Goal: Navigation & Orientation: Find specific page/section

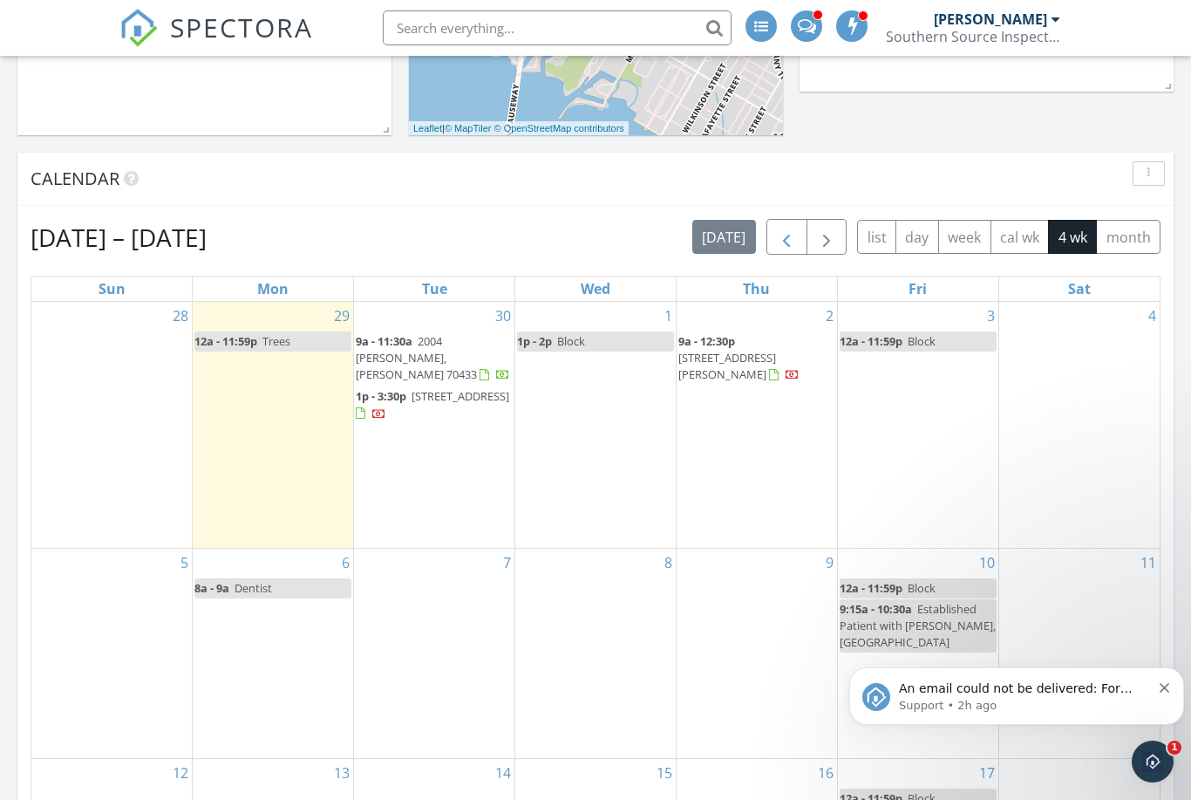
click at [780, 243] on span "button" at bounding box center [786, 237] width 21 height 21
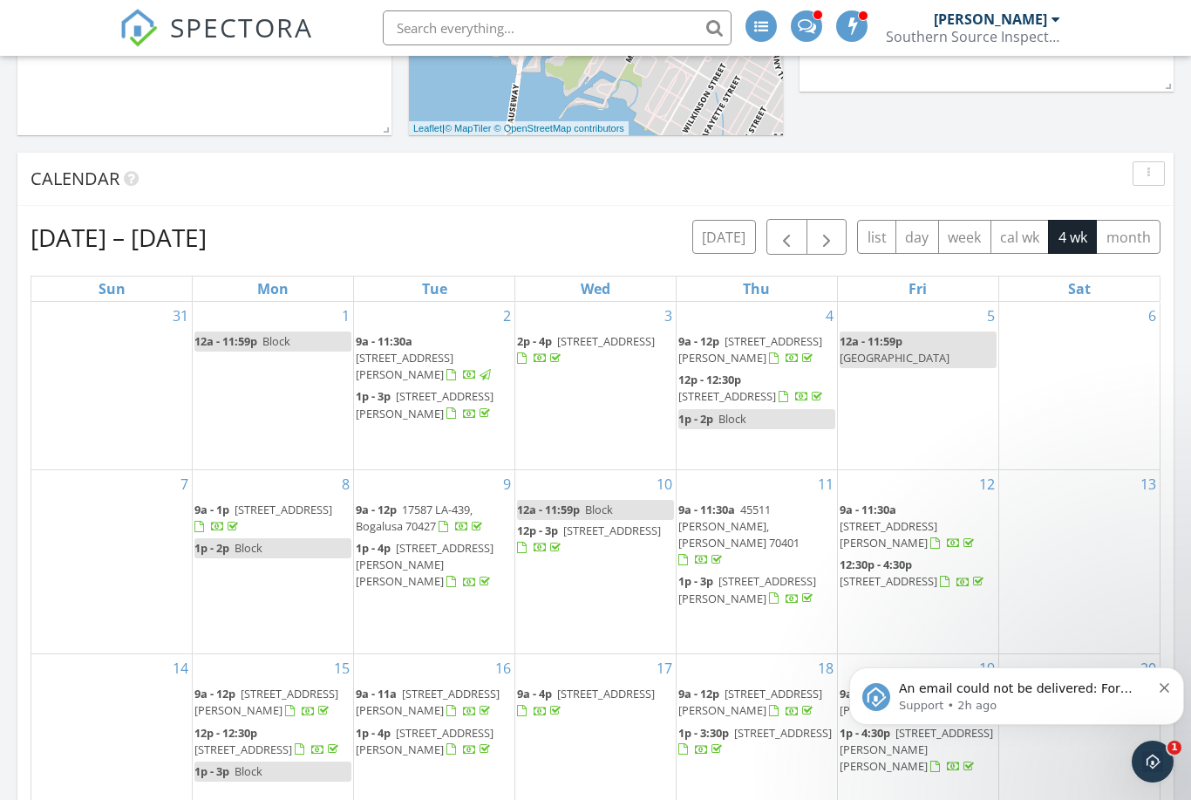
click at [1165, 686] on icon "Dismiss notification" at bounding box center [1165, 688] width 10 height 10
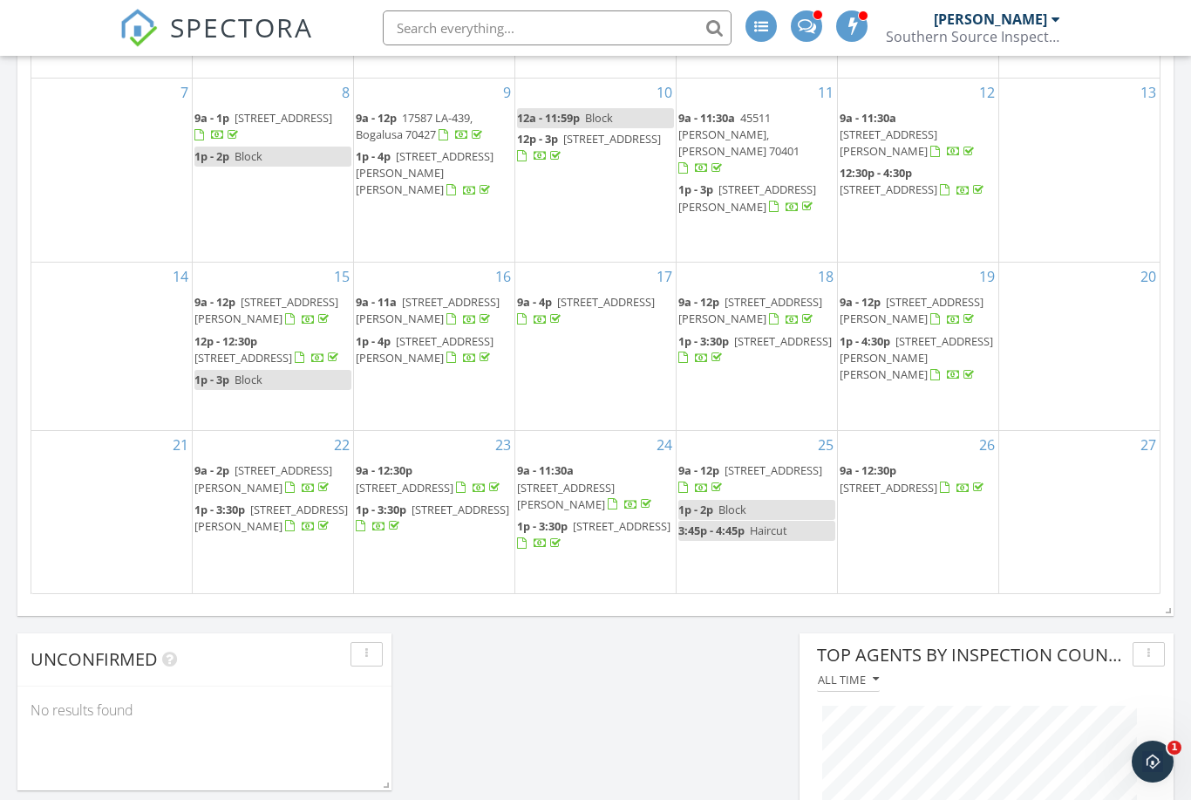
scroll to position [1077, 0]
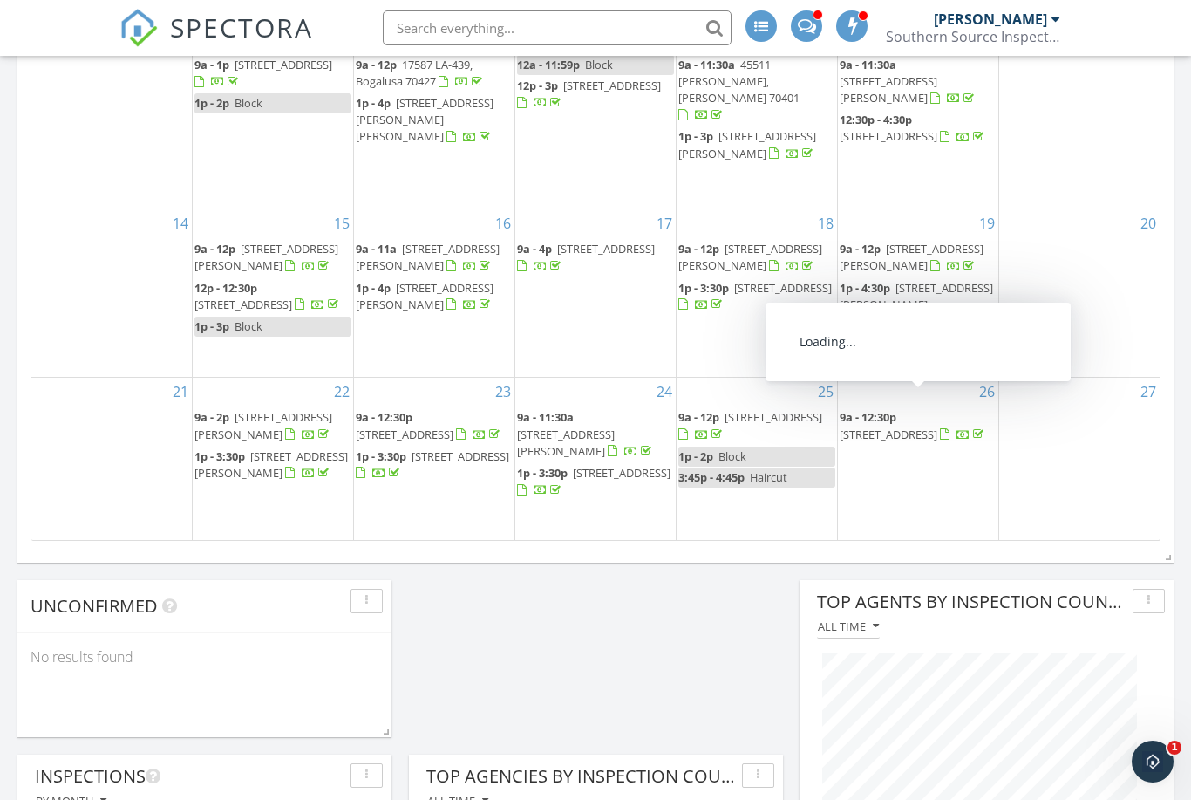
click at [912, 426] on span "627 Highland Oaks Dr, Baton Rouge 70810" at bounding box center [889, 434] width 98 height 16
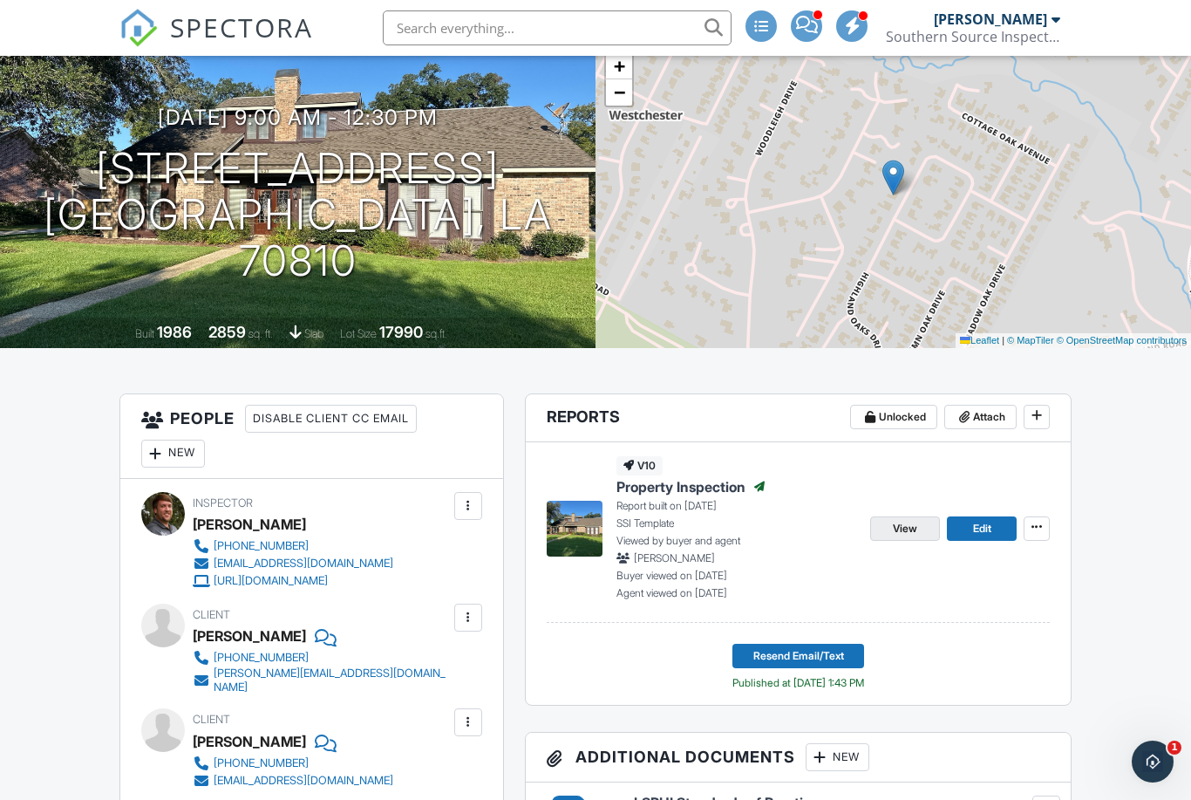
click at [908, 528] on span "View" at bounding box center [905, 528] width 24 height 17
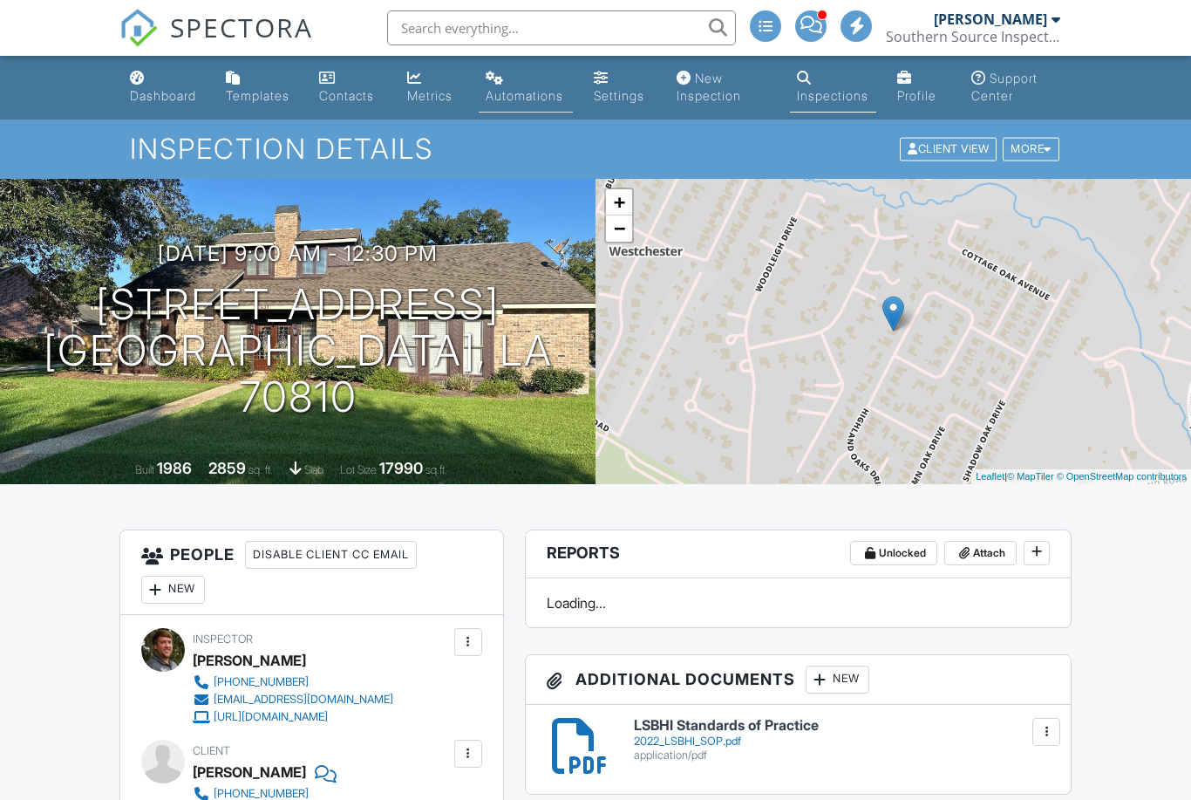
click at [519, 81] on link "Automations" at bounding box center [526, 88] width 94 height 50
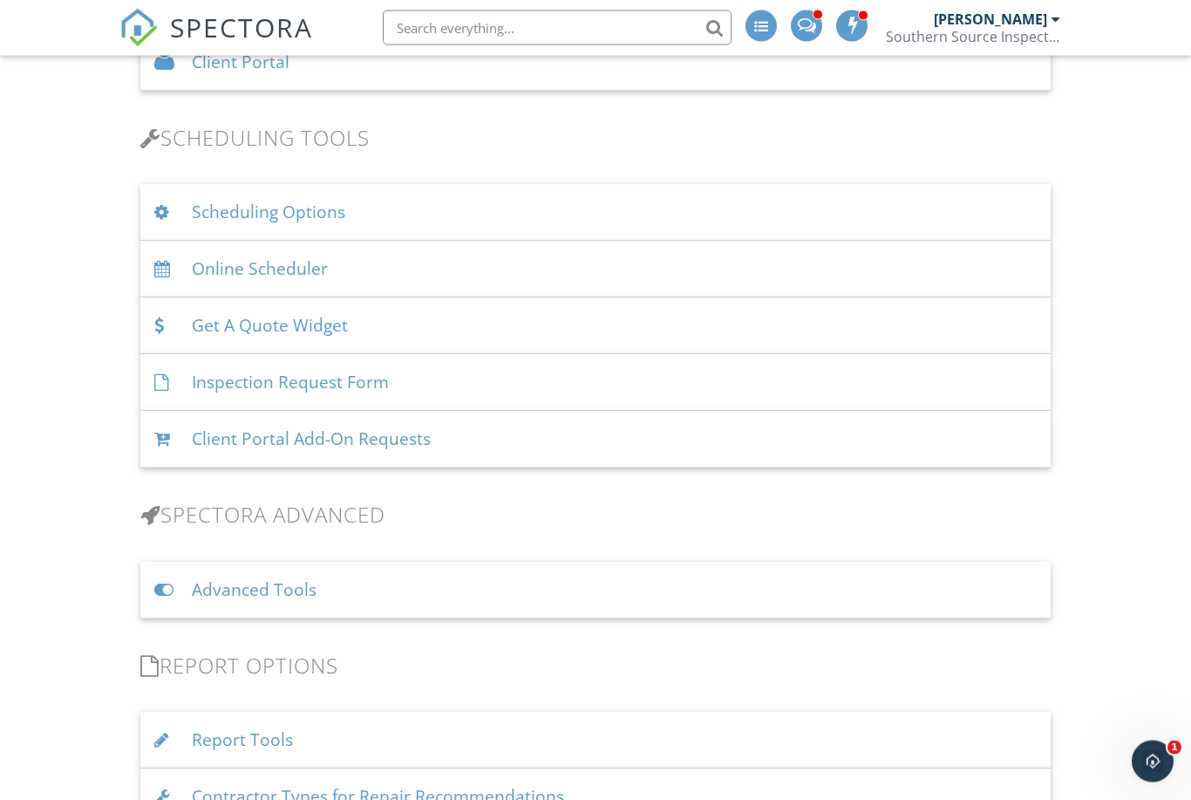
scroll to position [1291, 0]
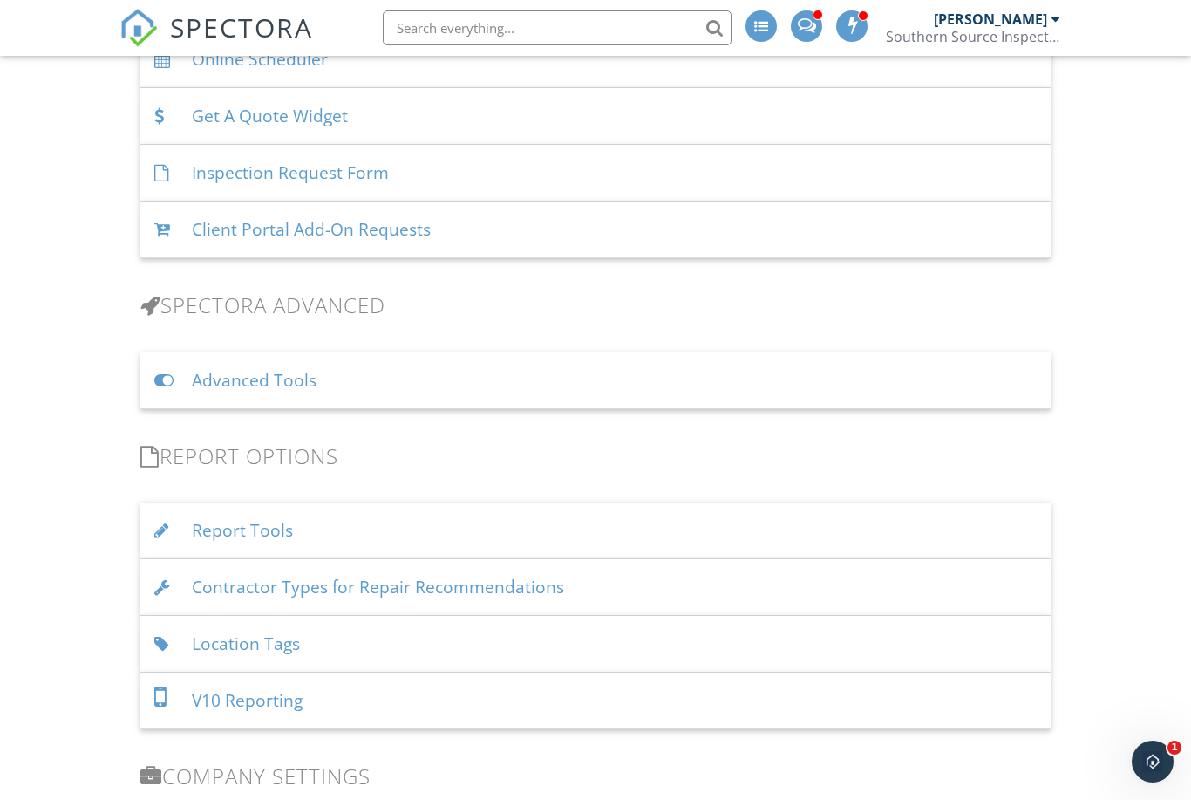
click at [340, 368] on div "Advanced Tools" at bounding box center [595, 380] width 911 height 57
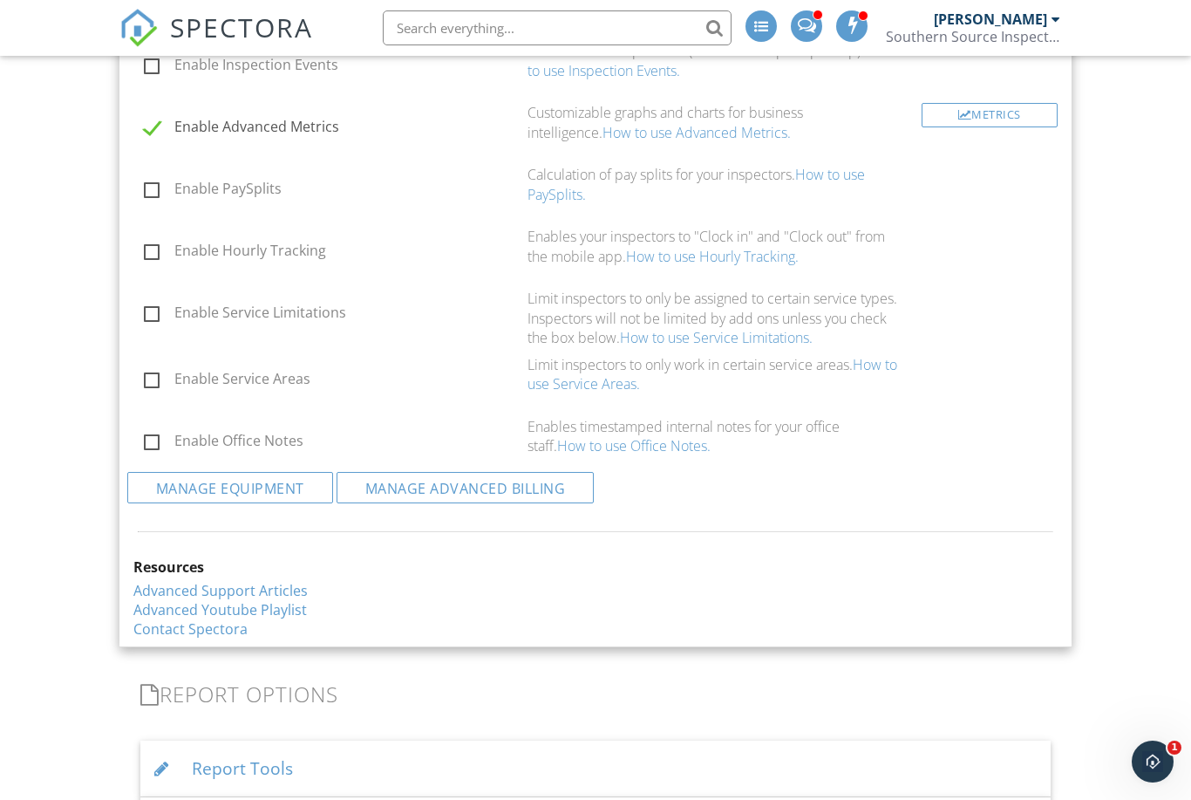
scroll to position [2064, 0]
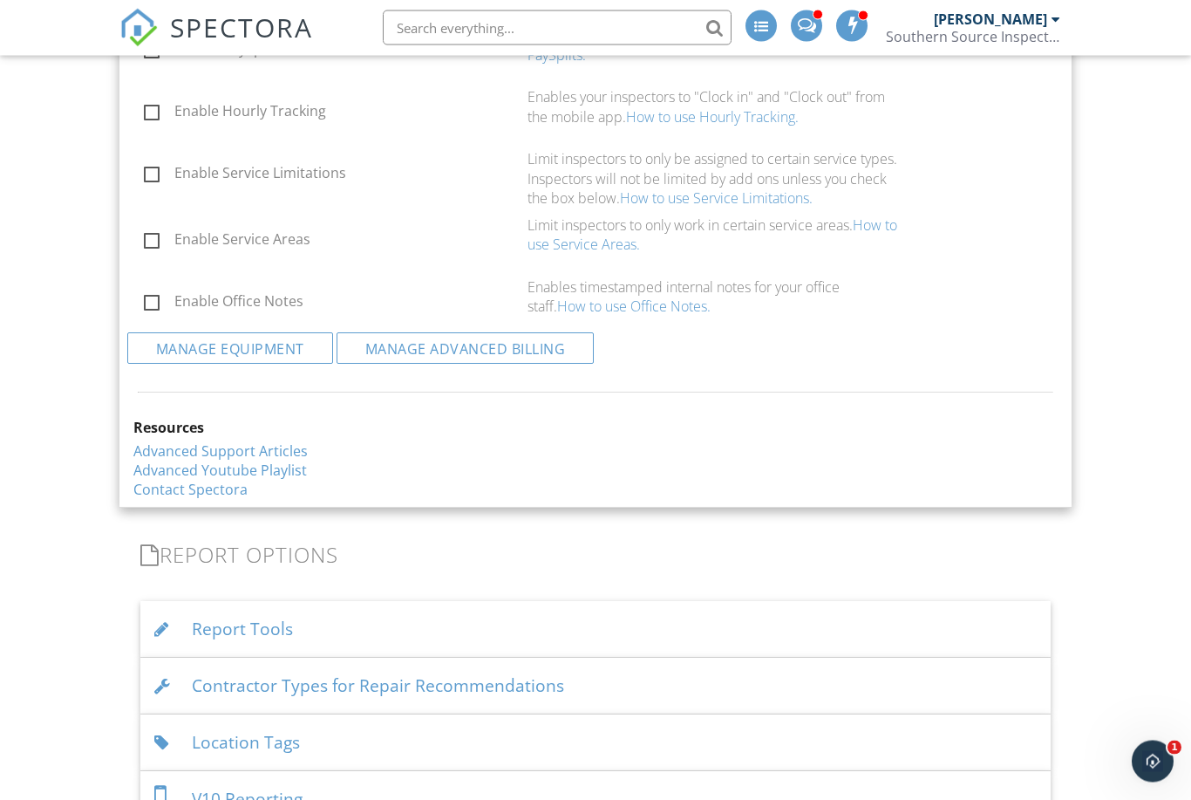
click at [303, 612] on div "Report Tools" at bounding box center [595, 630] width 911 height 57
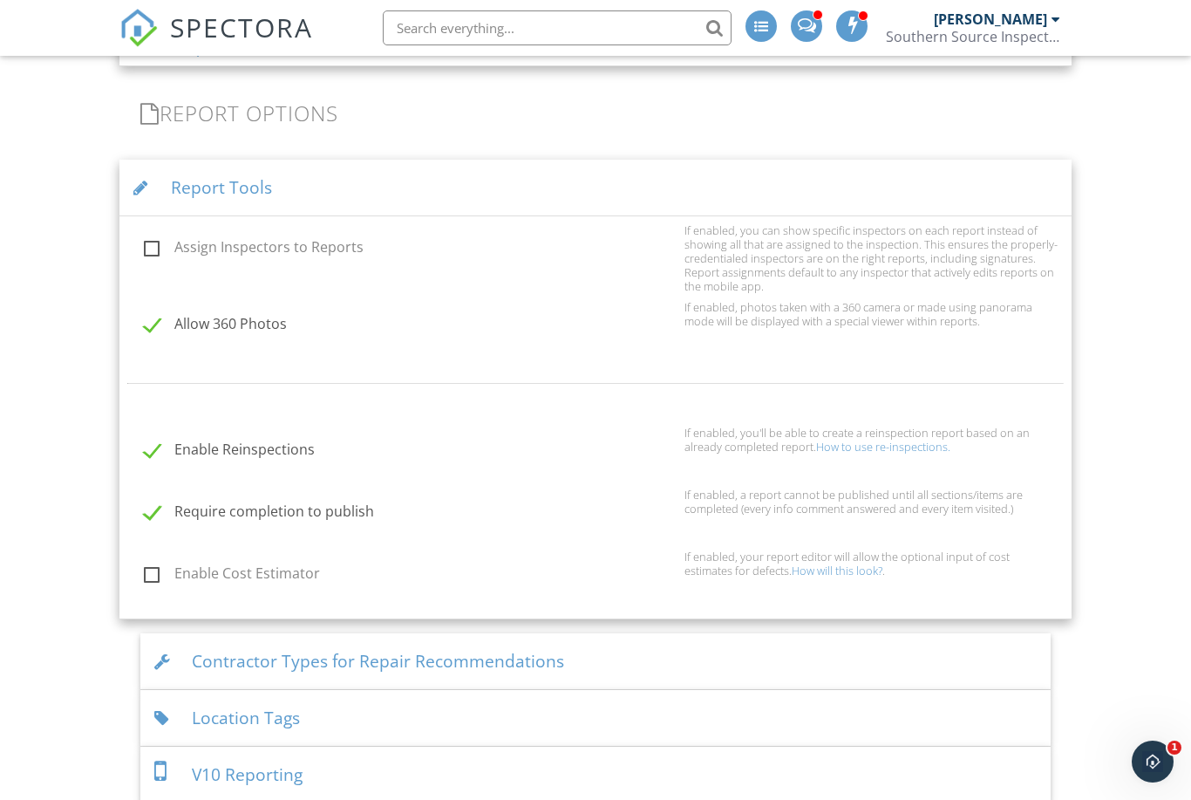
scroll to position [2519, 0]
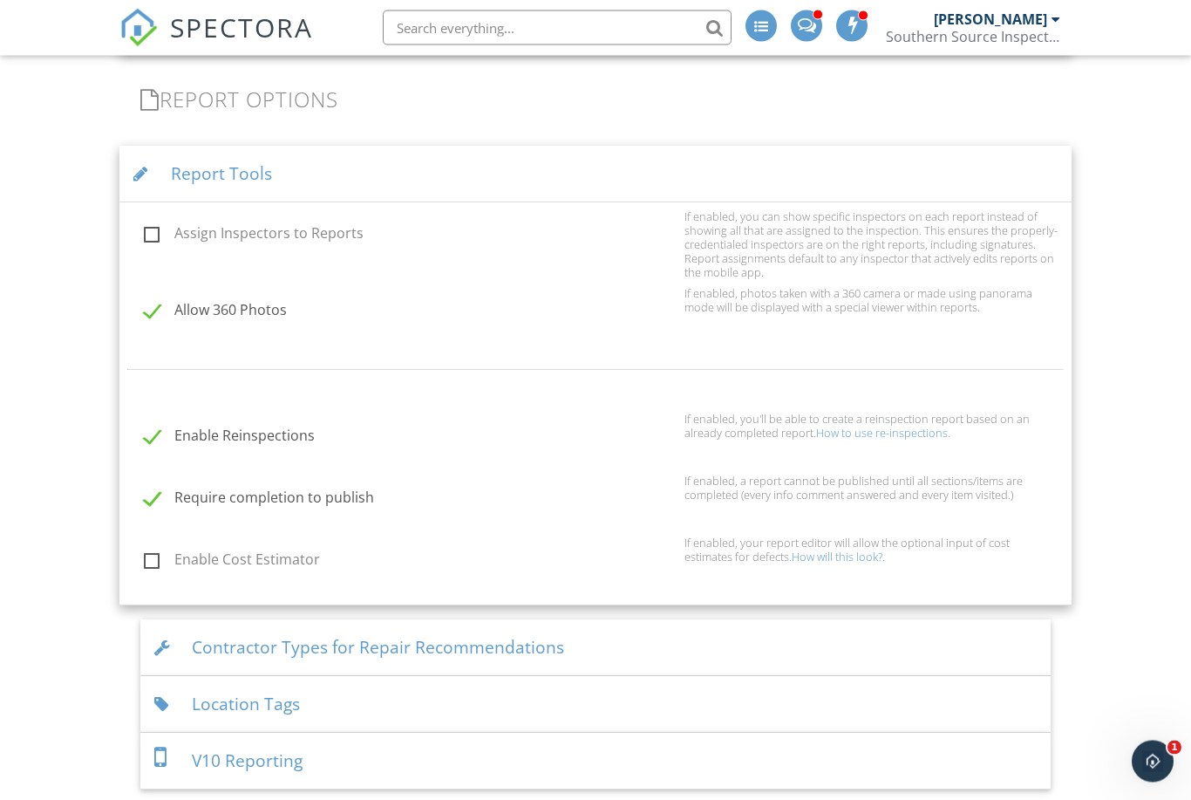
click at [520, 620] on div "Contractor Types for Repair Recommendations" at bounding box center [595, 648] width 911 height 57
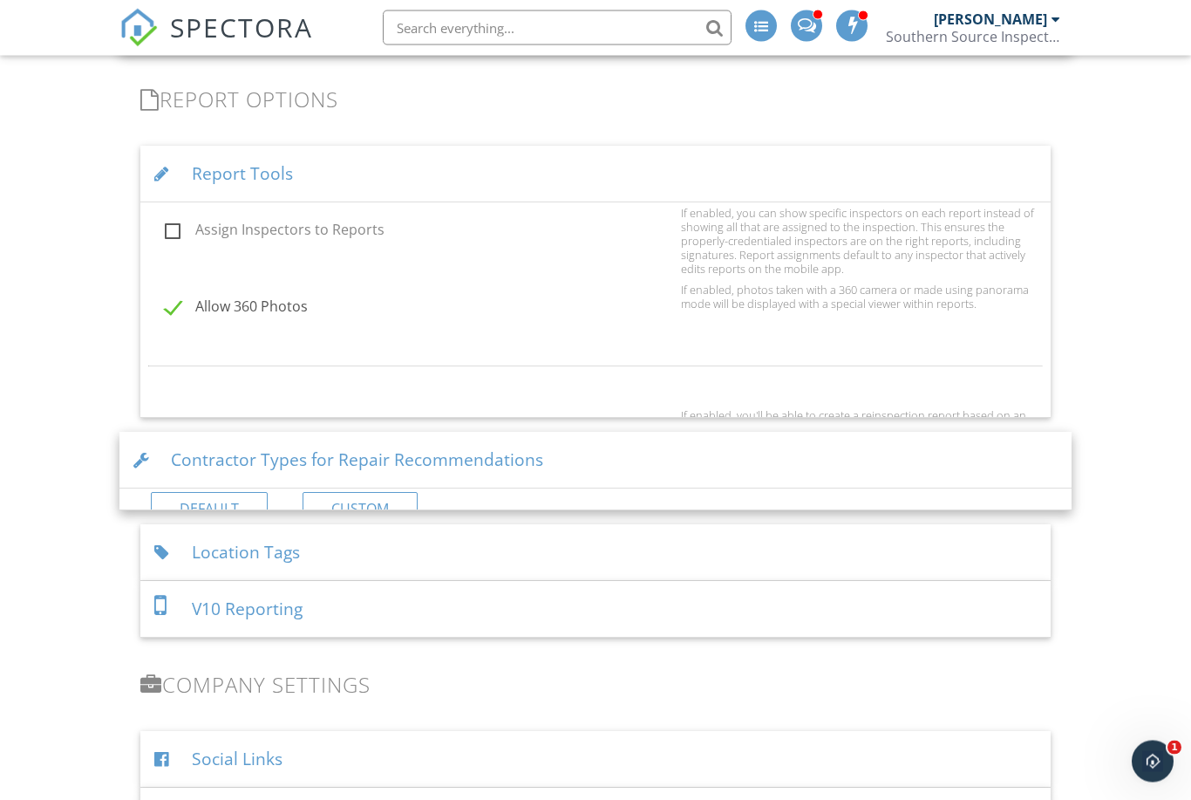
scroll to position [2520, 0]
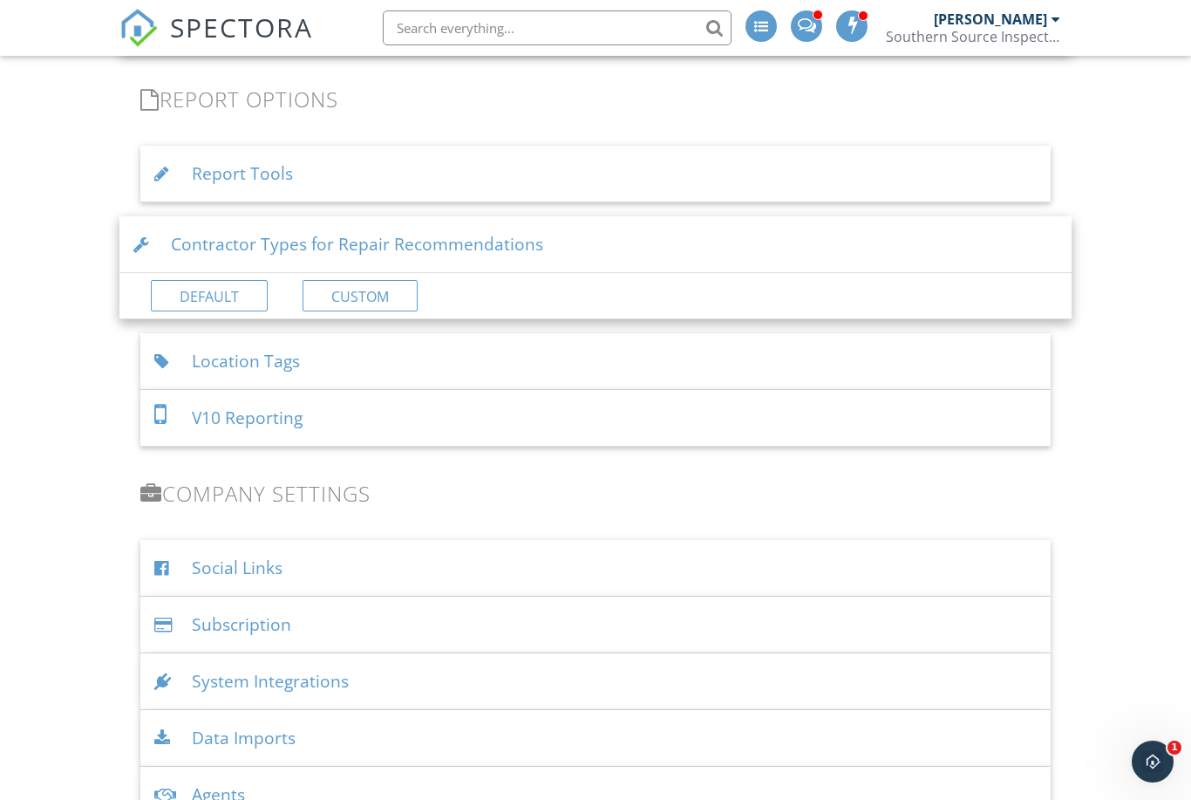
click at [352, 371] on div "Location Tags" at bounding box center [595, 361] width 911 height 57
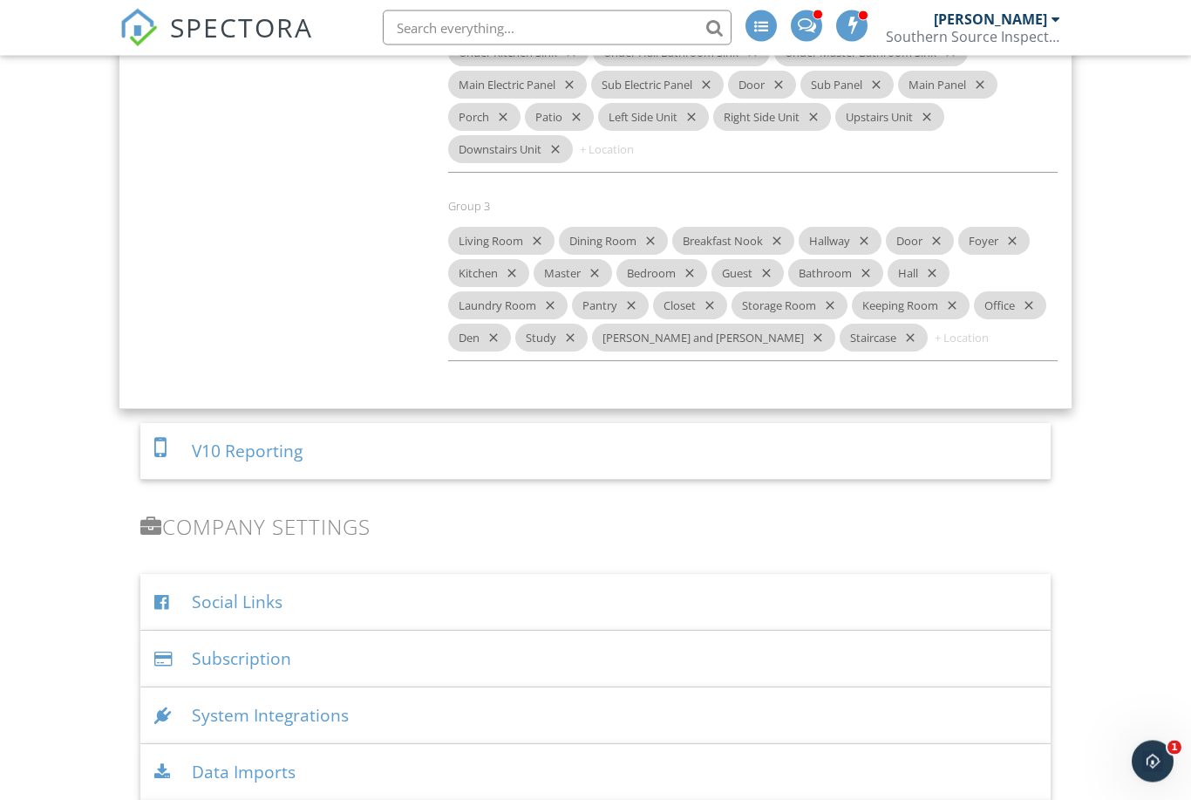
scroll to position [3128, 0]
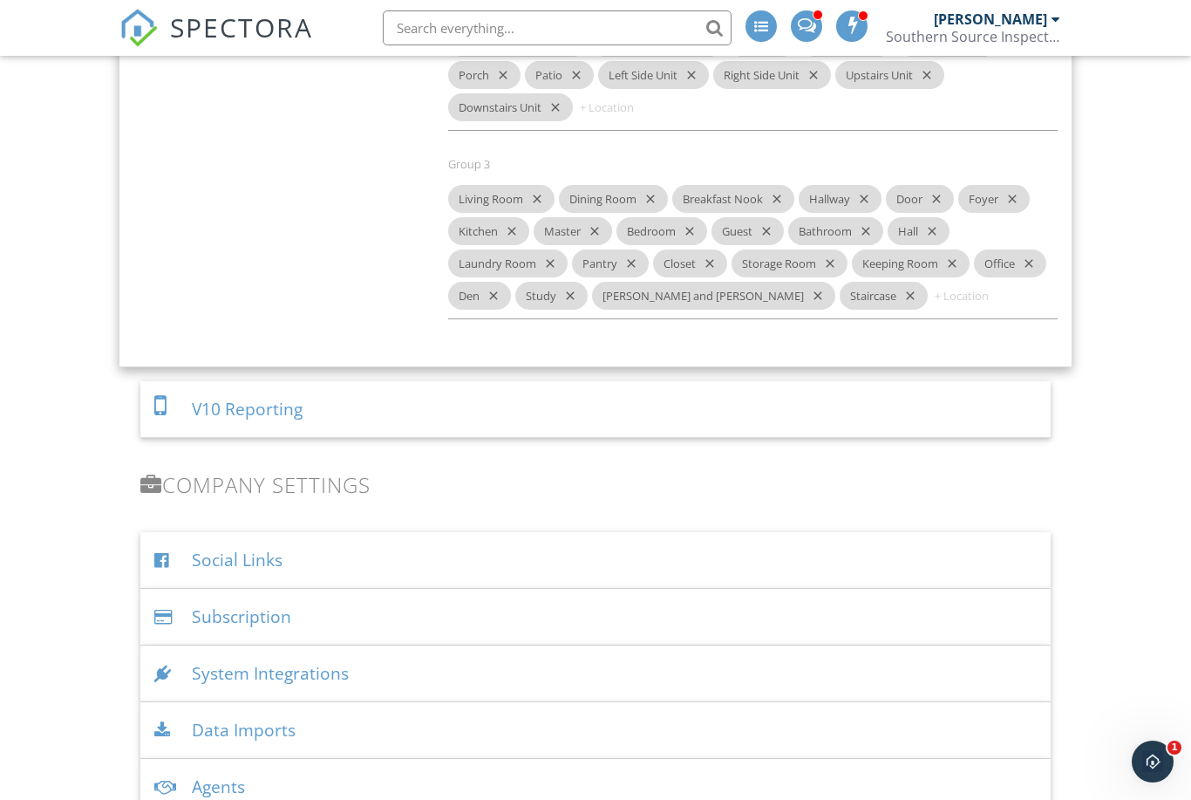
click at [359, 420] on div "V10 Reporting" at bounding box center [595, 409] width 911 height 57
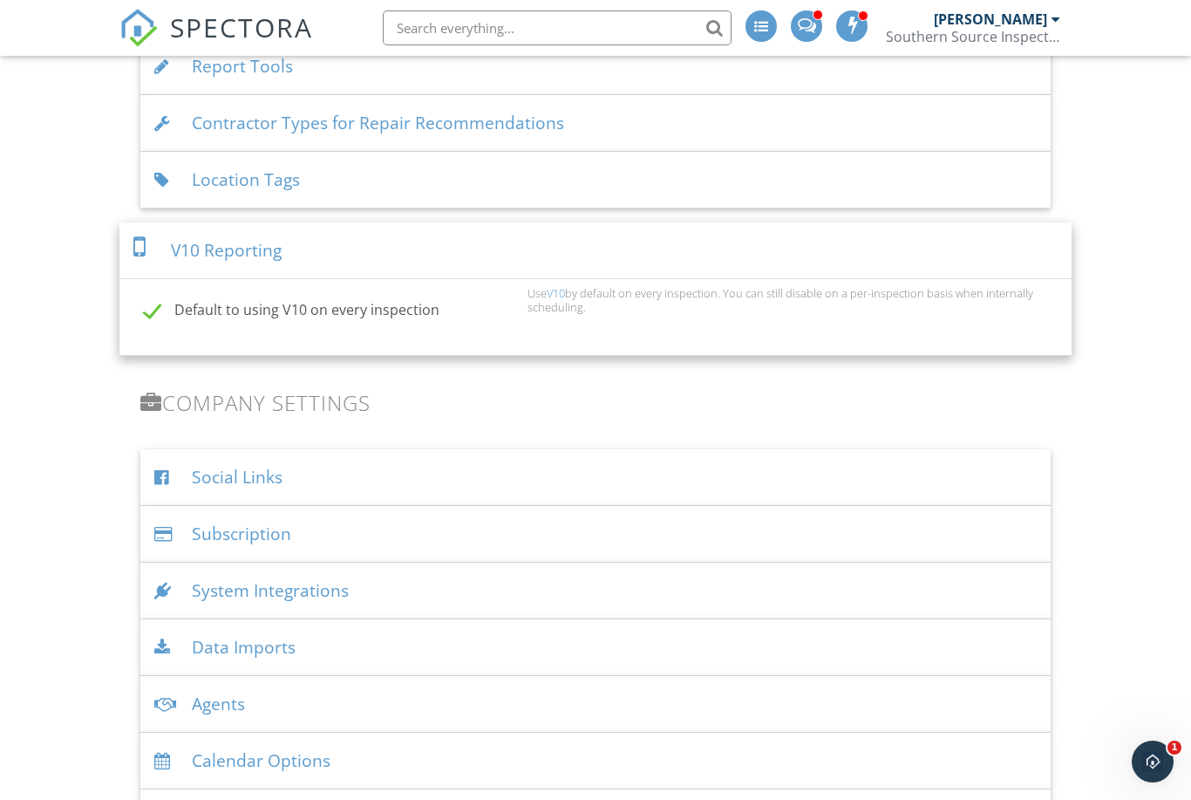
scroll to position [2608, 0]
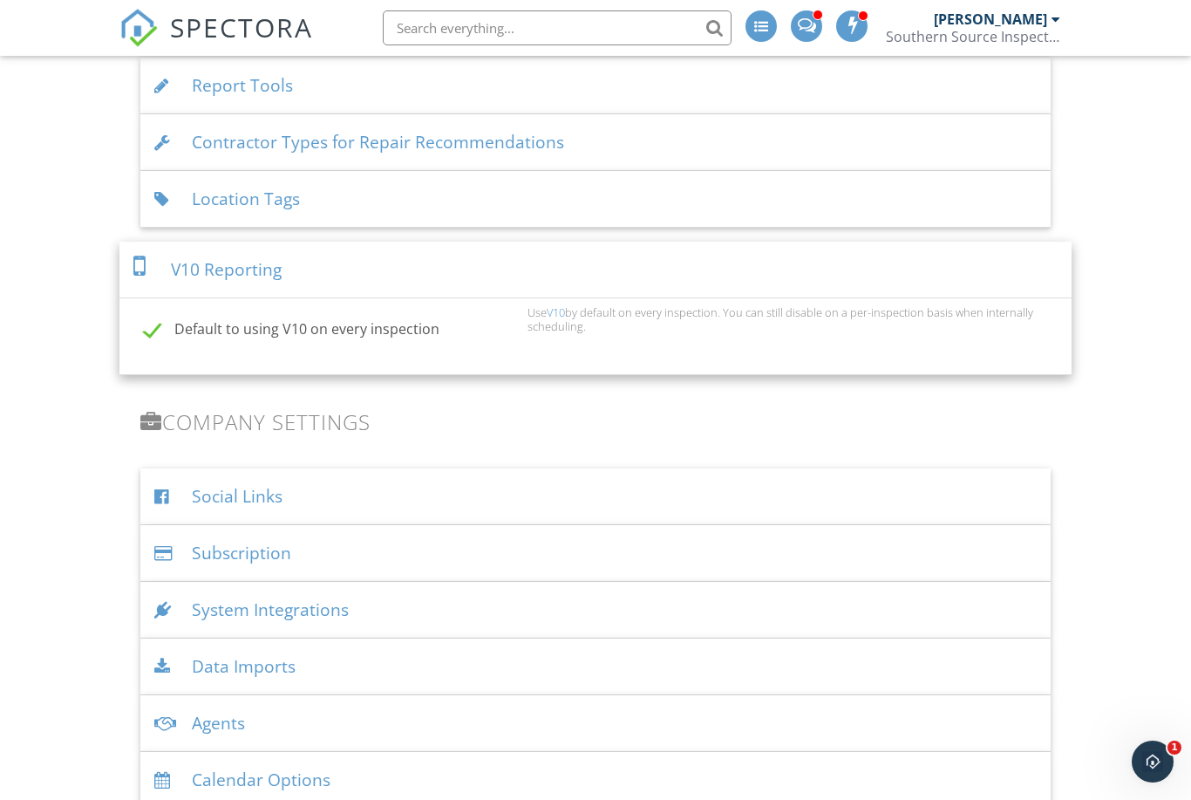
click at [361, 589] on div "System Integrations" at bounding box center [595, 610] width 911 height 57
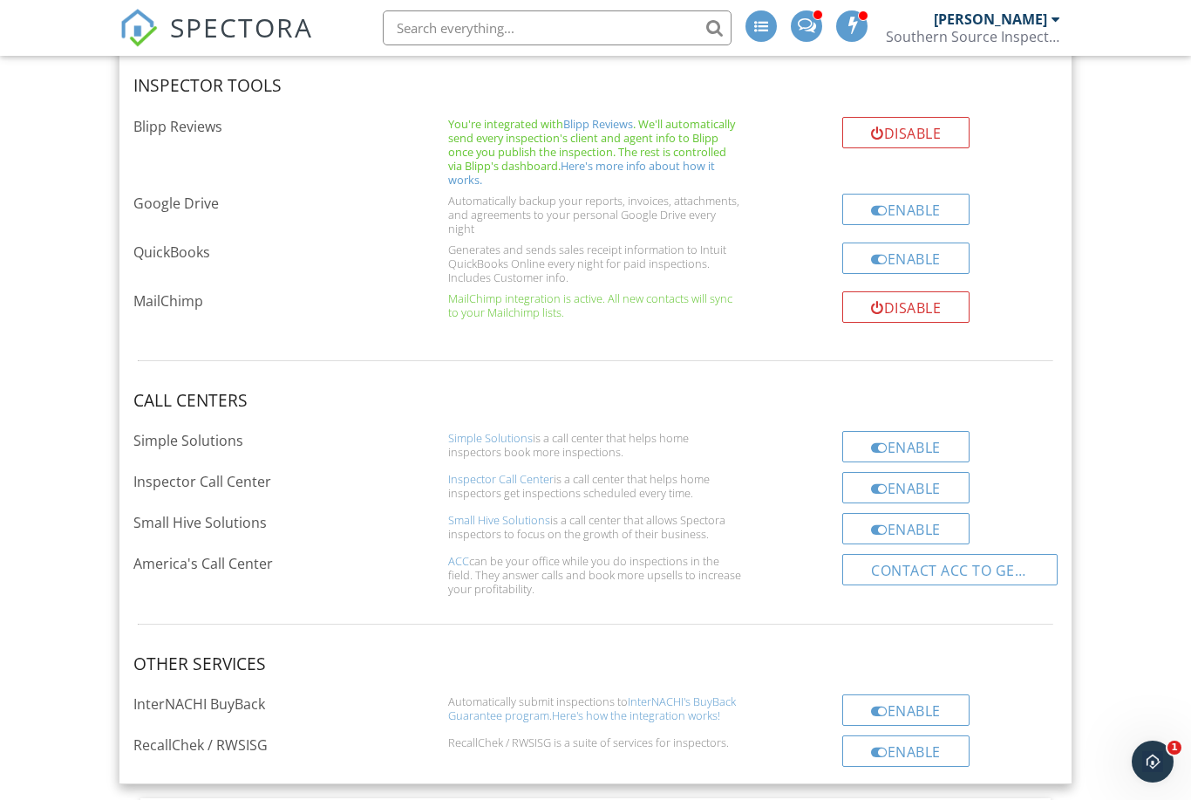
scroll to position [3419, 0]
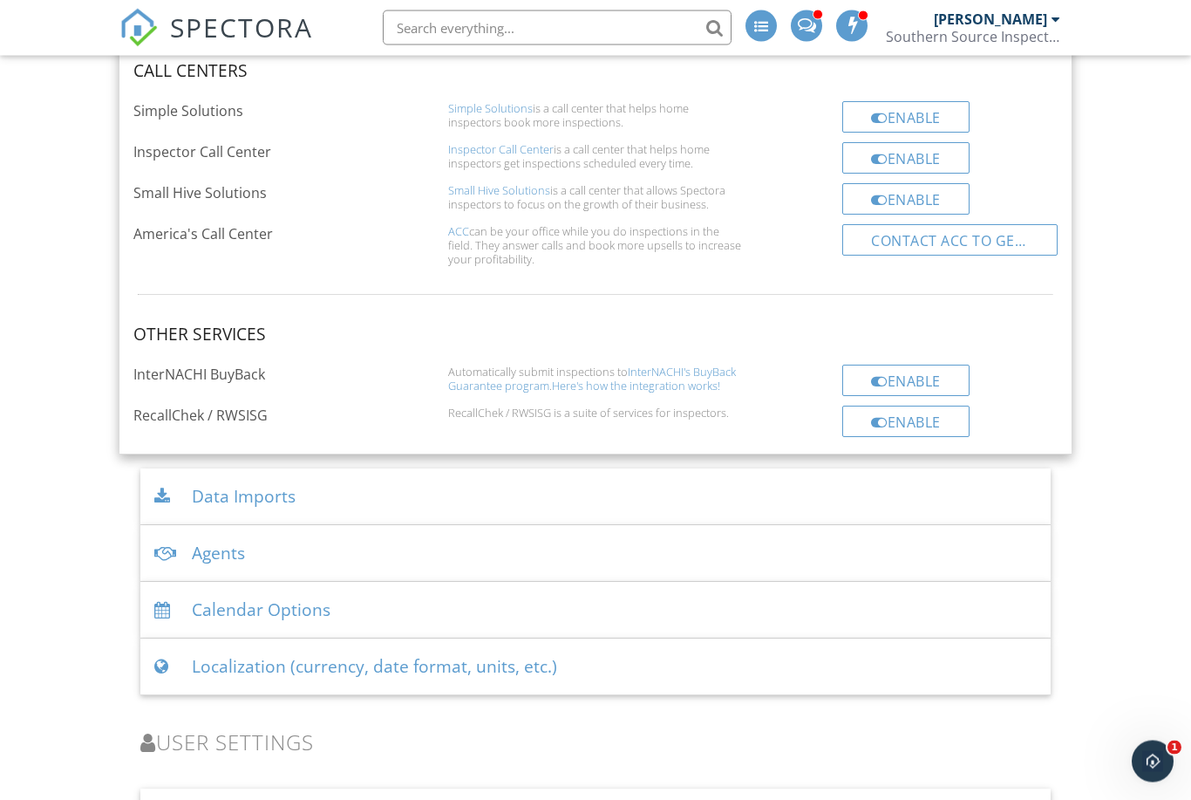
click at [333, 480] on div "Data Imports" at bounding box center [595, 497] width 911 height 57
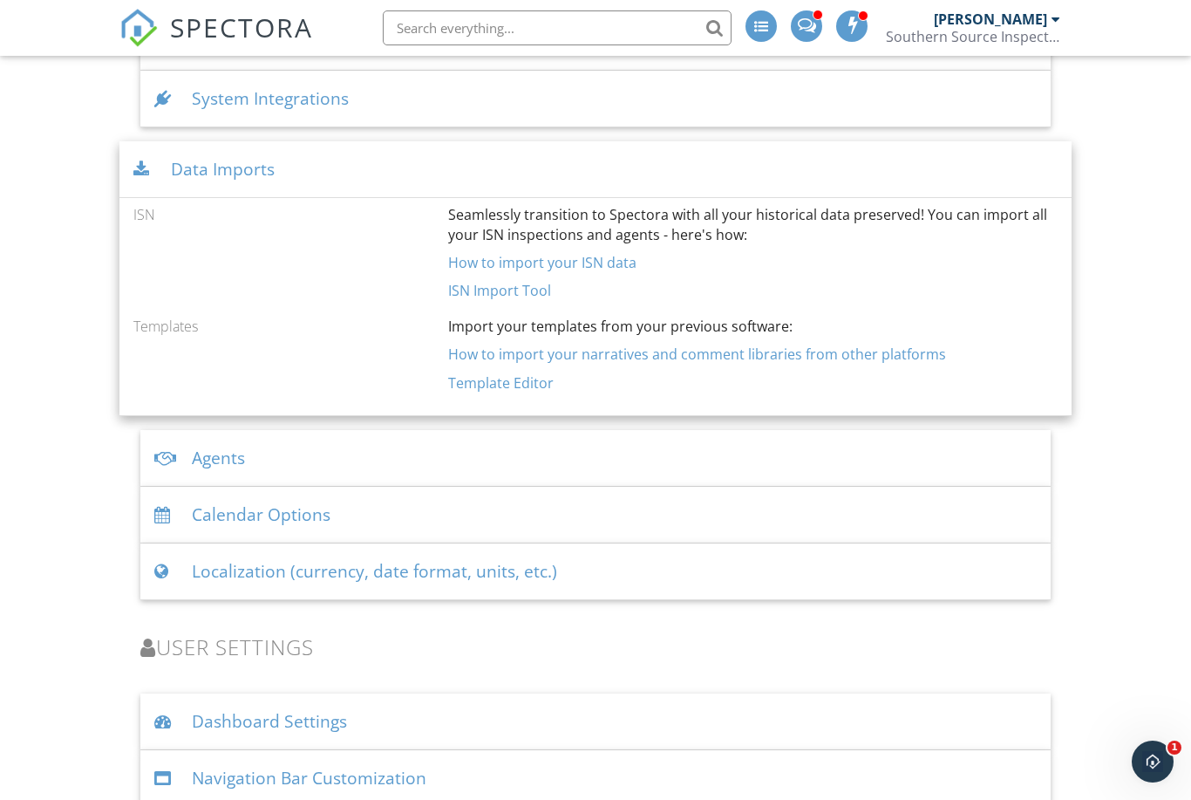
scroll to position [3118, 0]
click at [384, 448] on div "Agents" at bounding box center [595, 459] width 911 height 57
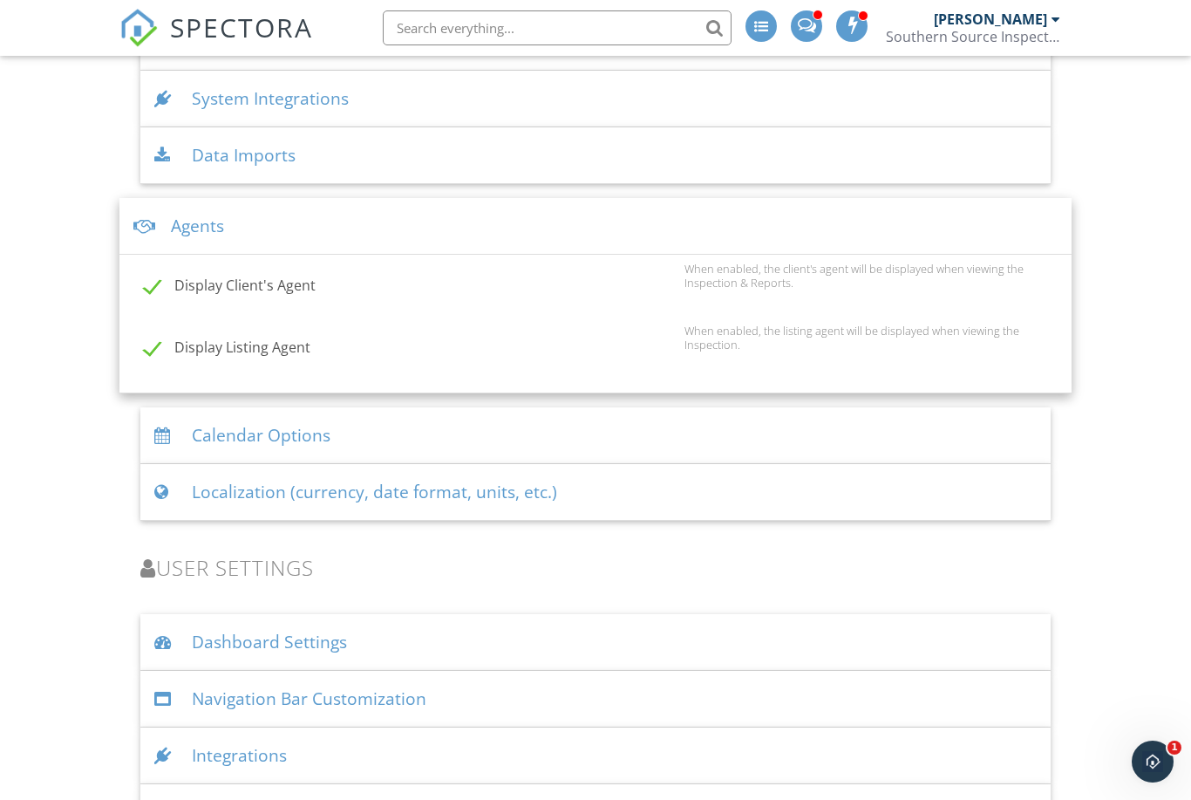
click at [431, 412] on div "Calendar Options" at bounding box center [595, 435] width 911 height 57
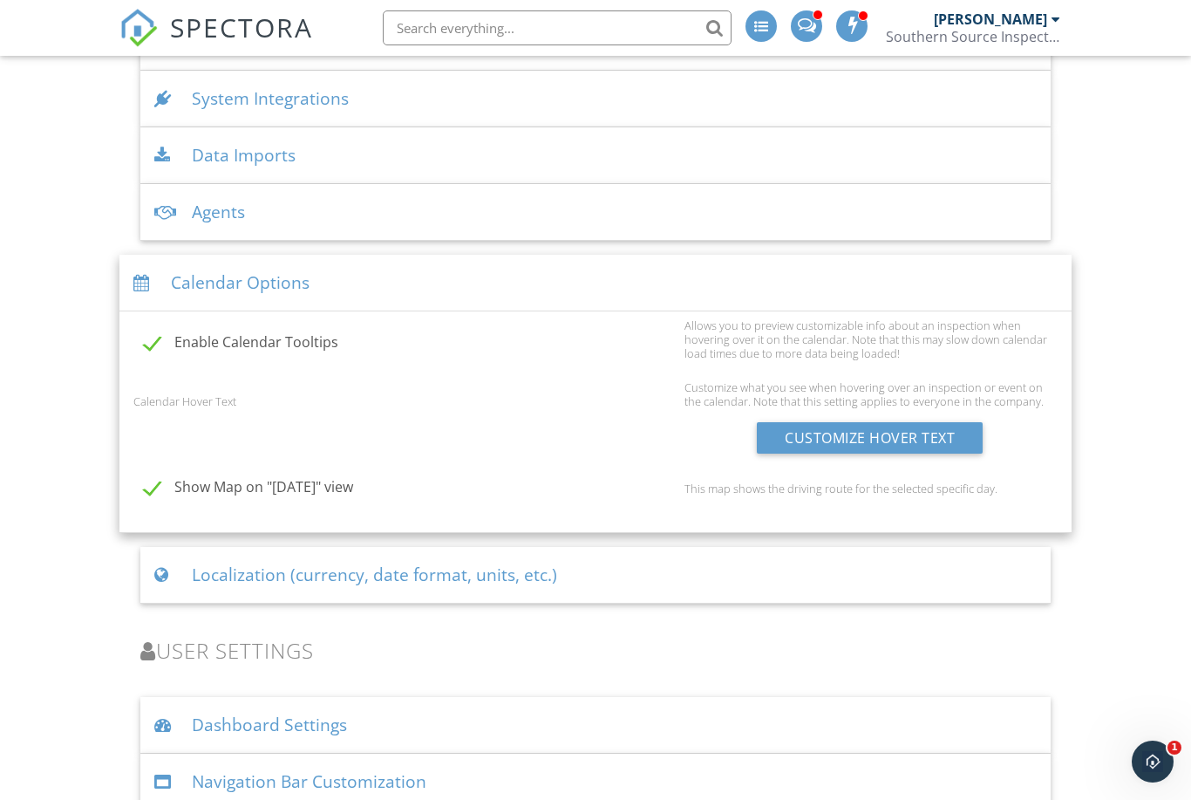
click at [474, 547] on div "Localization (currency, date format, units, etc.)" at bounding box center [595, 575] width 911 height 57
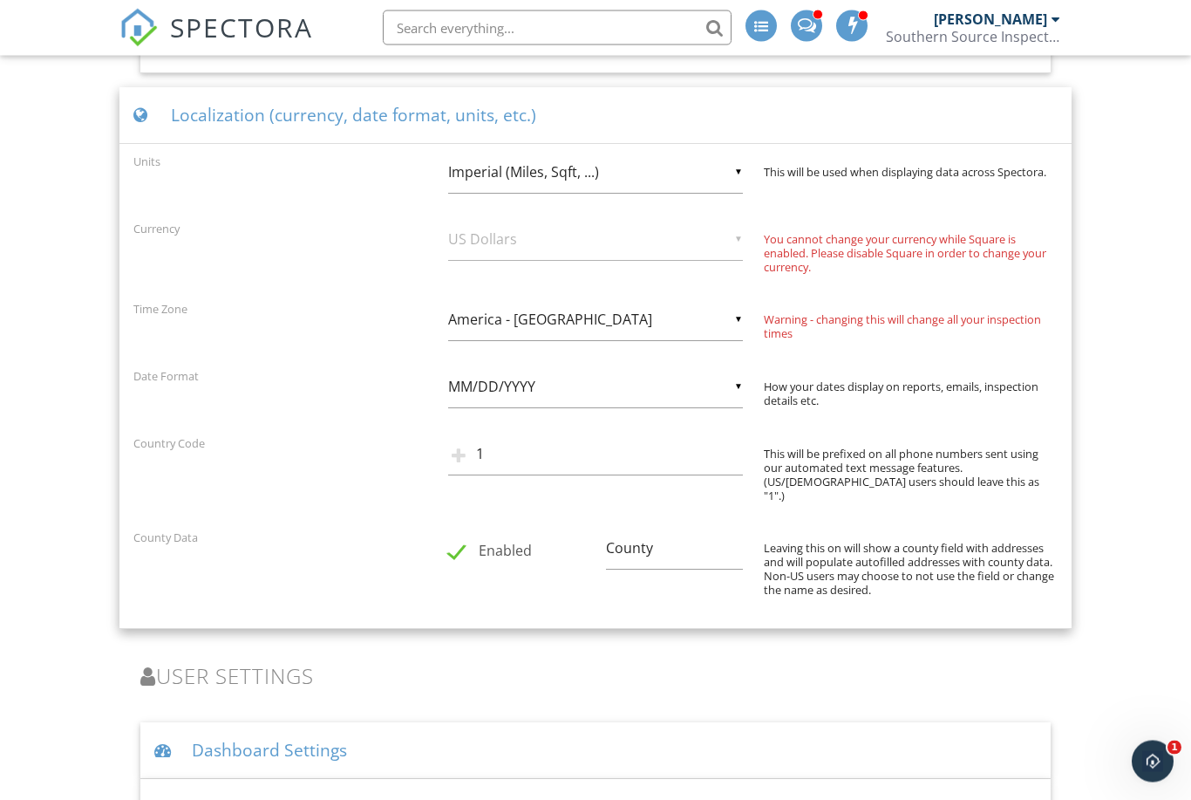
scroll to position [3425, 0]
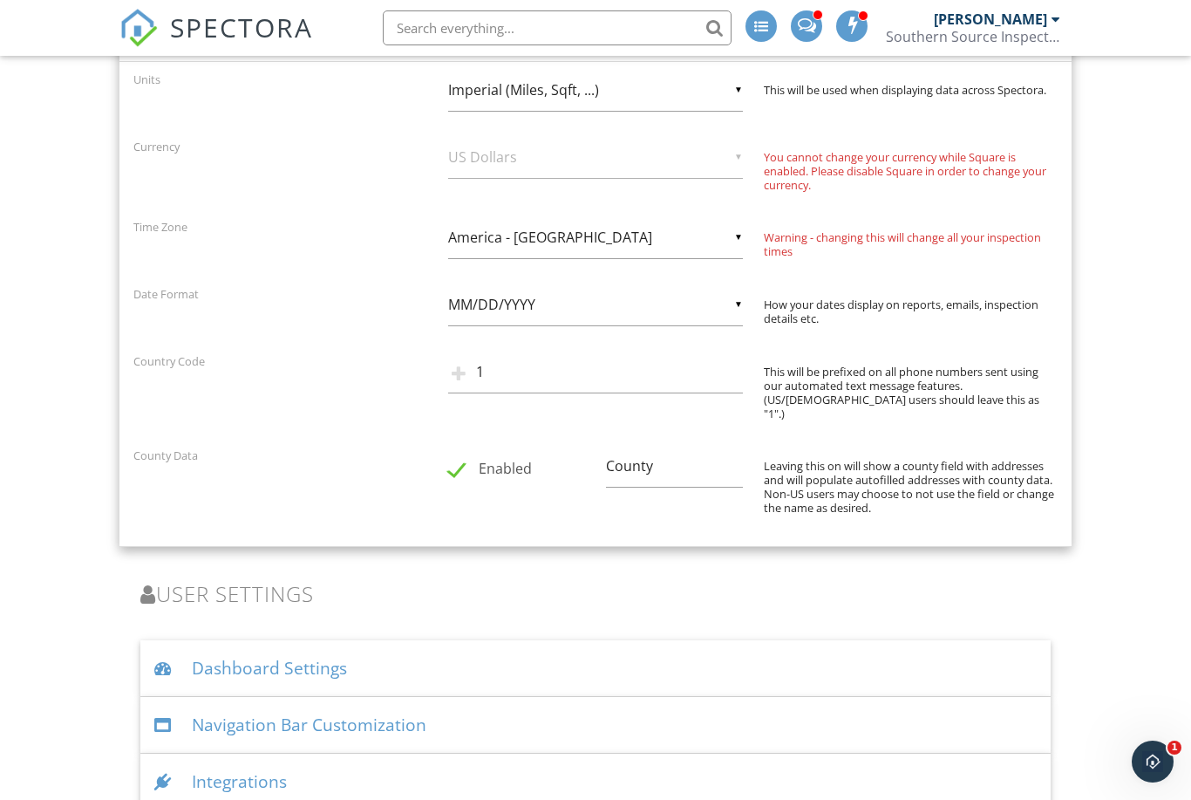
click at [417, 640] on div "Dashboard Settings" at bounding box center [595, 668] width 911 height 57
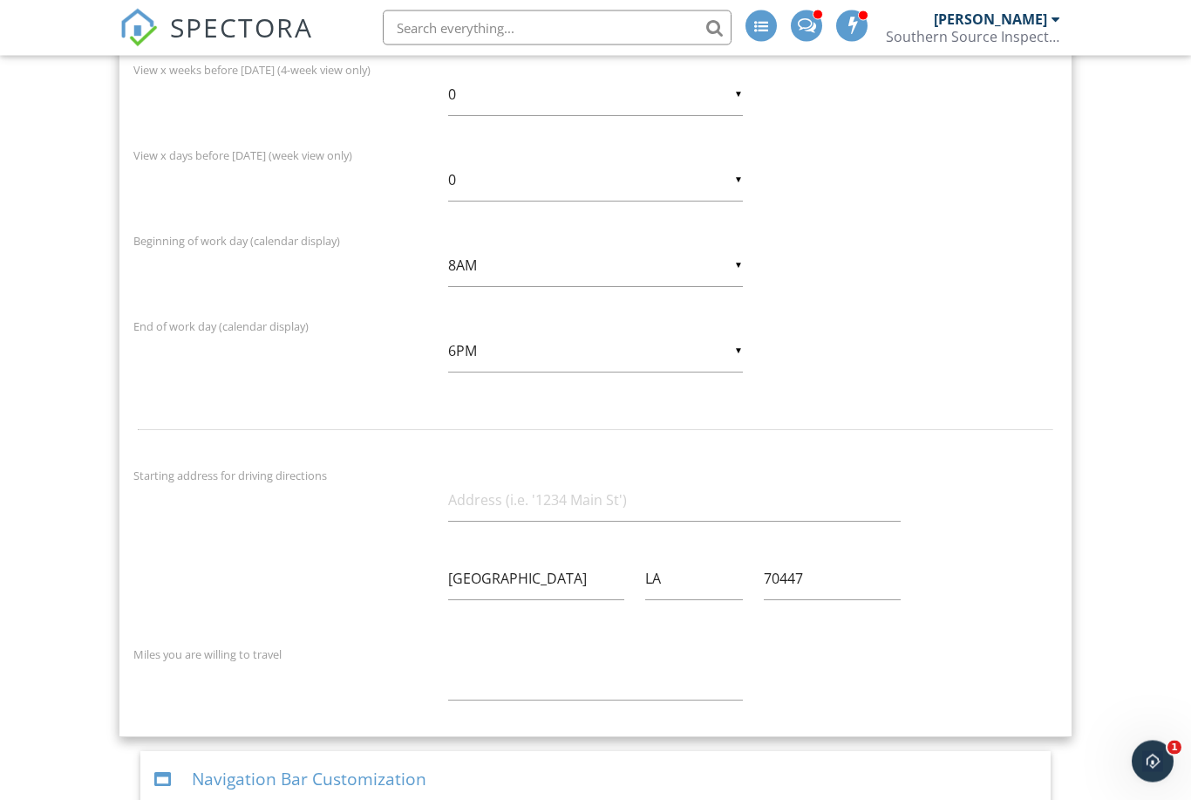
scroll to position [4380, 0]
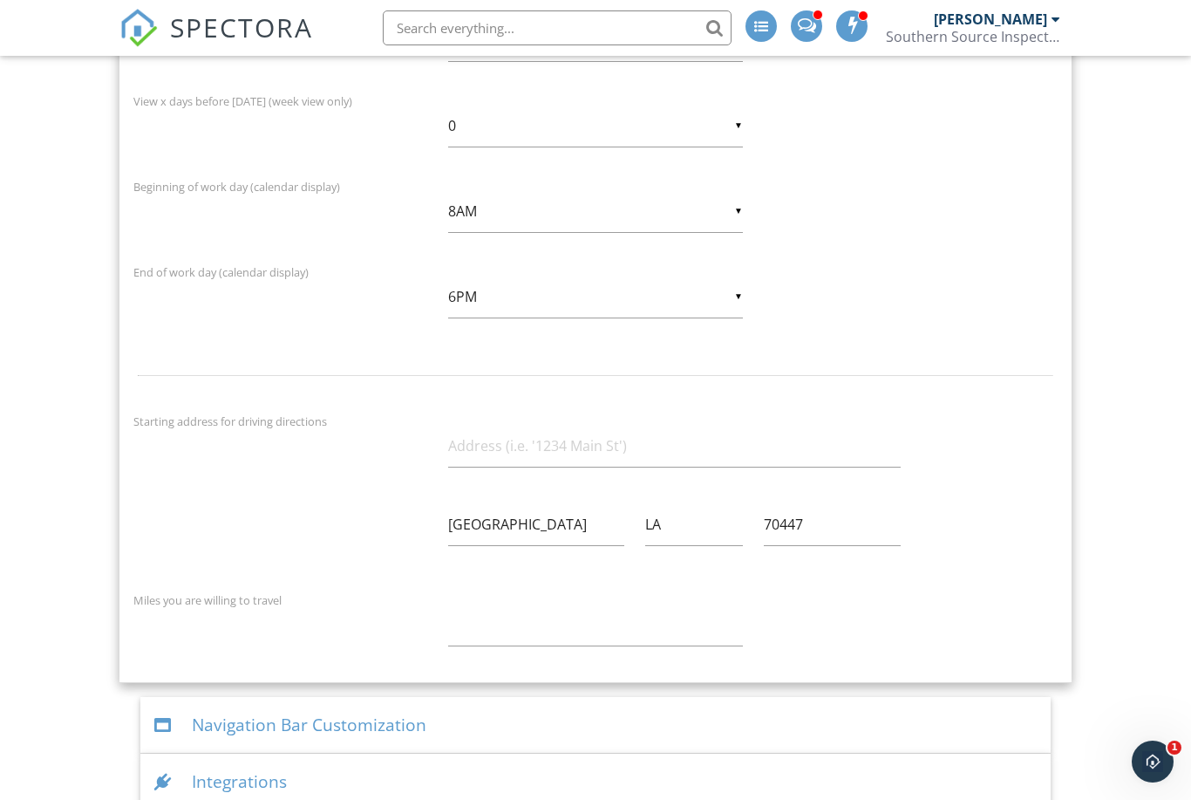
click at [376, 753] on div "Integrations" at bounding box center [595, 781] width 911 height 57
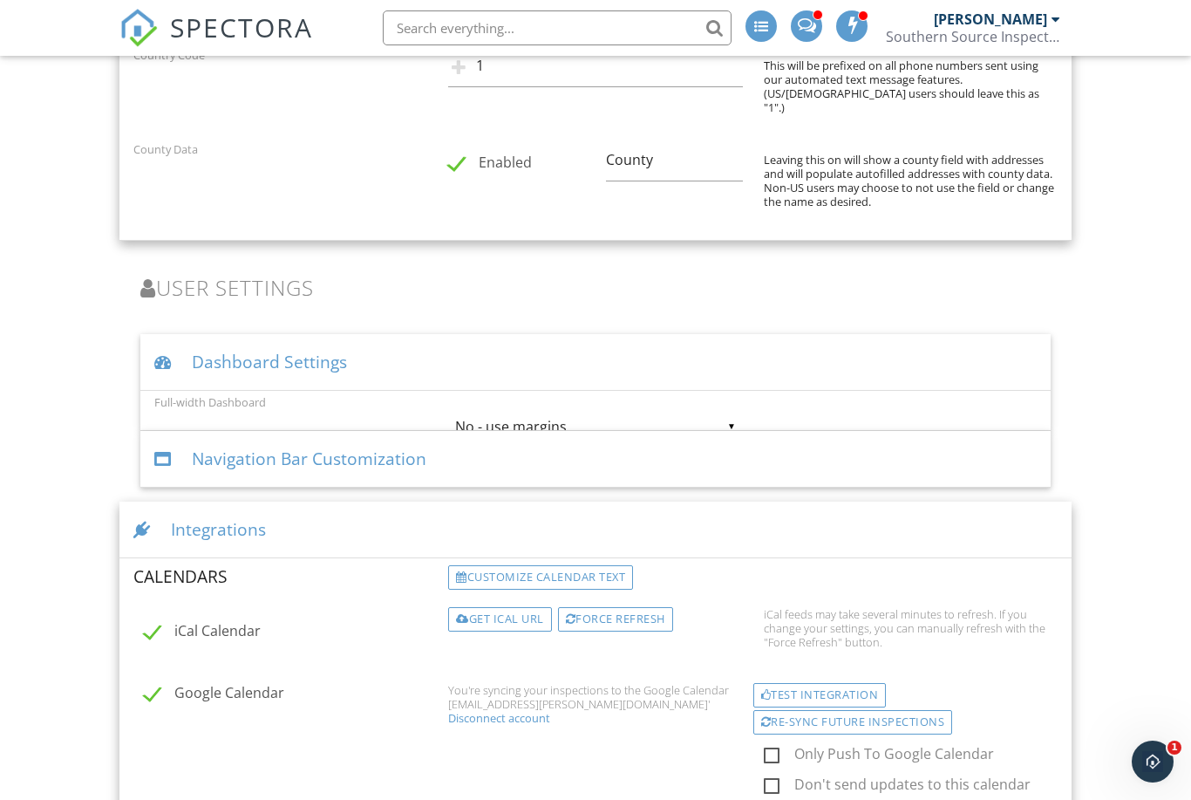
scroll to position [3728, 0]
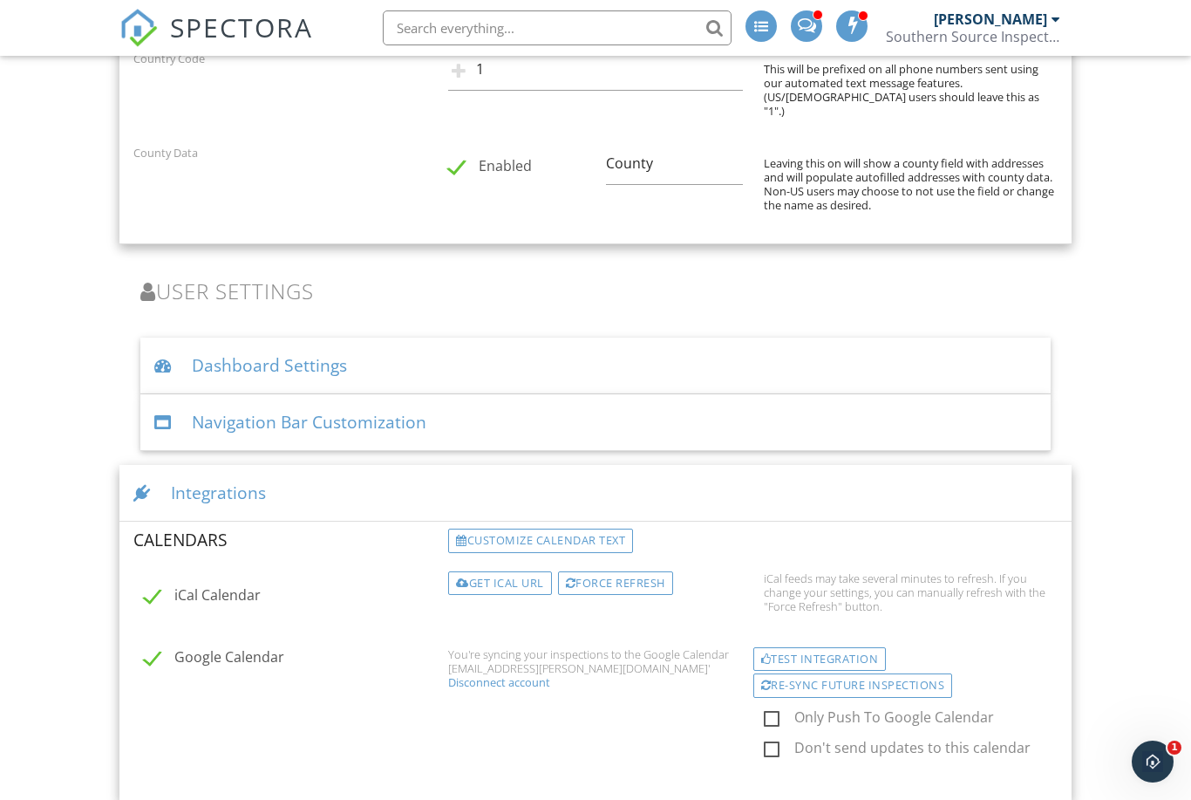
click at [498, 395] on div "Navigation Bar Customization" at bounding box center [595, 422] width 911 height 57
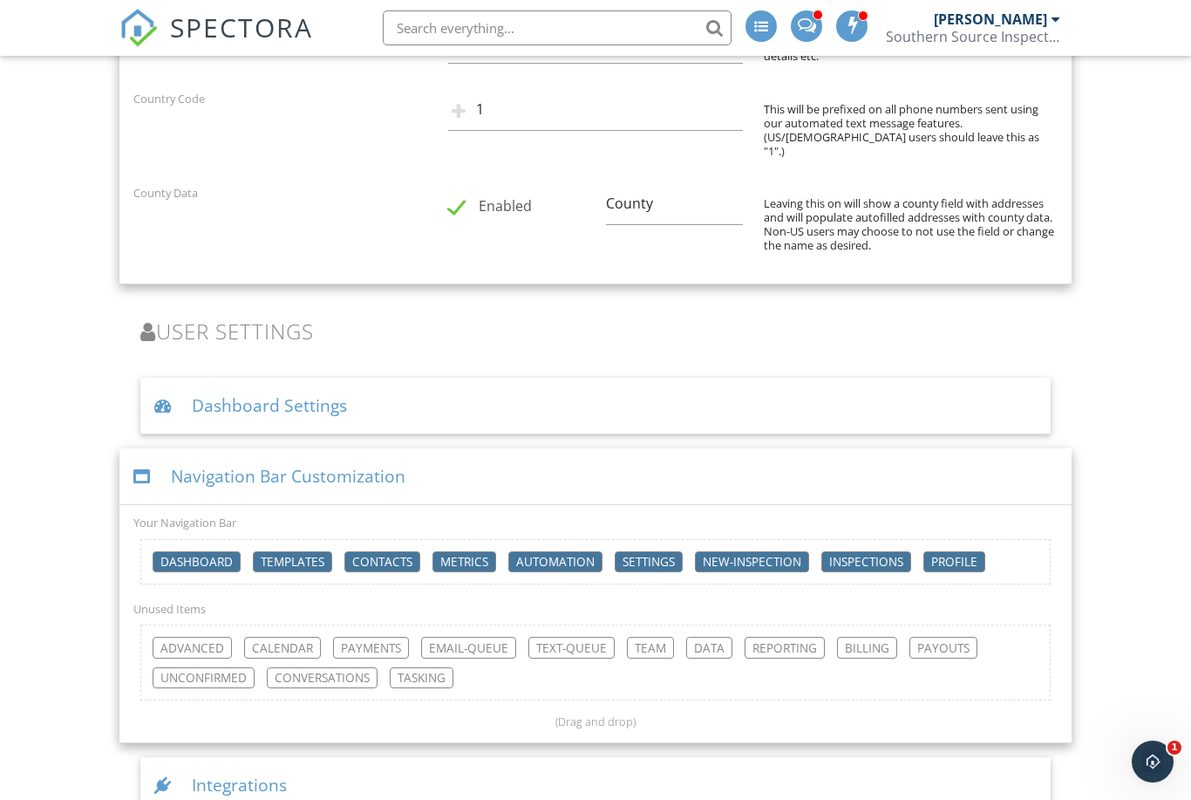
scroll to position [3690, 0]
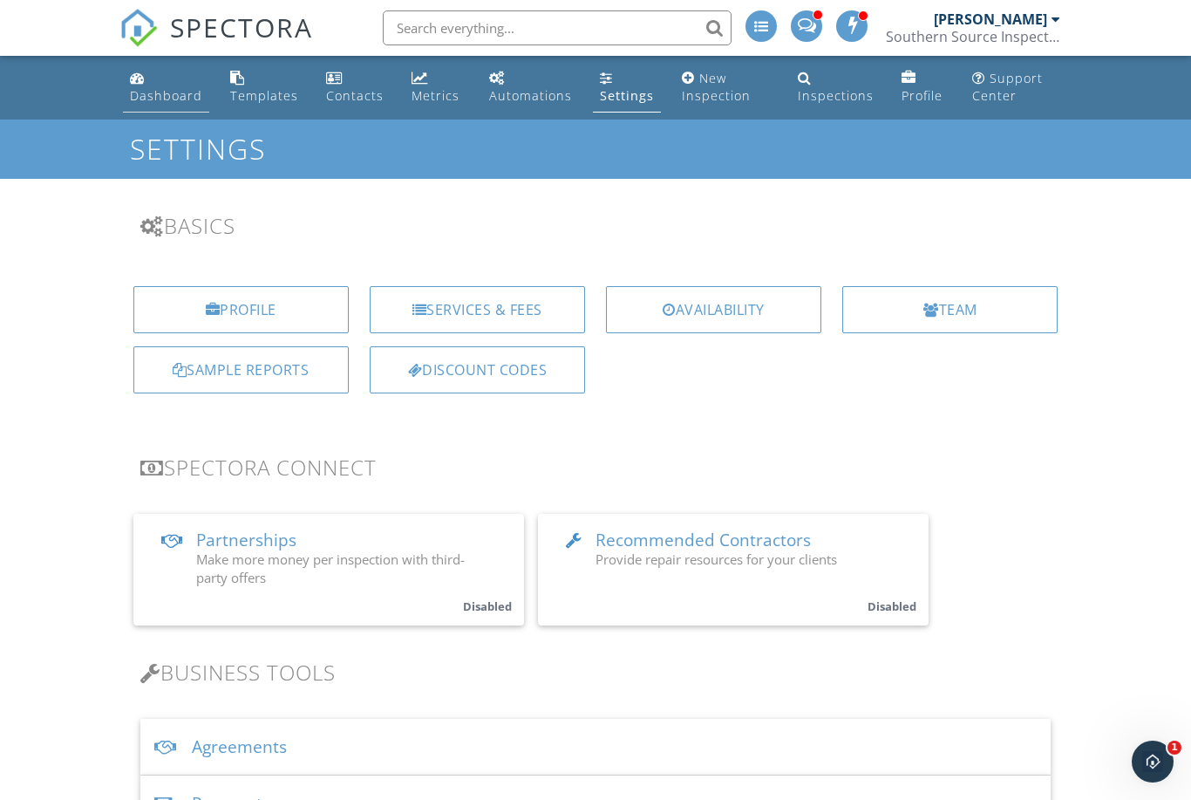
click at [140, 97] on div "Dashboard" at bounding box center [166, 95] width 72 height 17
